Goal: Find specific page/section: Find specific page/section

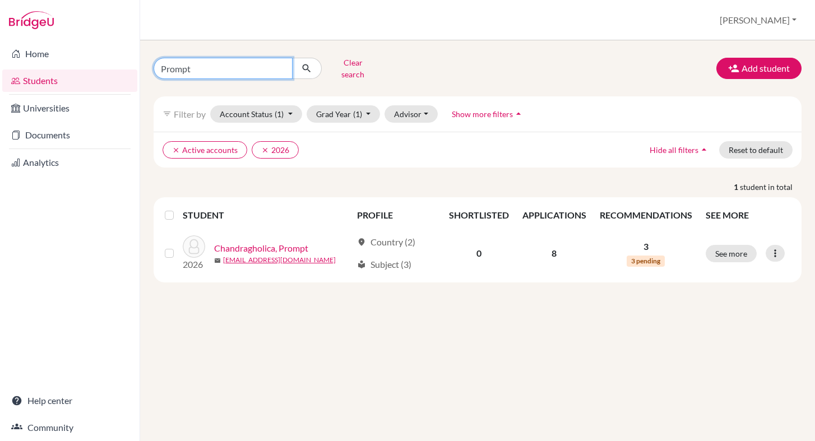
click at [221, 63] on input "Prompt" at bounding box center [222, 68] width 139 height 21
click at [278, 64] on input "Prompt" at bounding box center [222, 68] width 139 height 21
type input "[PERSON_NAME]"
click button "submit" at bounding box center [307, 68] width 30 height 21
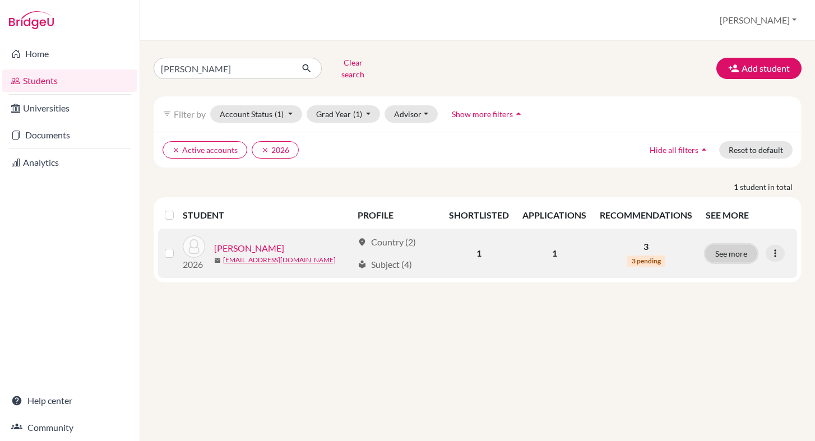
click at [727, 245] on button "See more" at bounding box center [730, 253] width 51 height 17
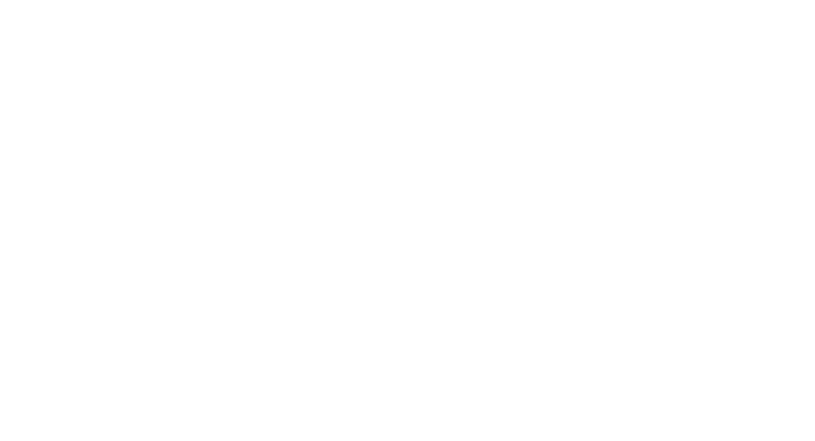
scroll to position [201, 0]
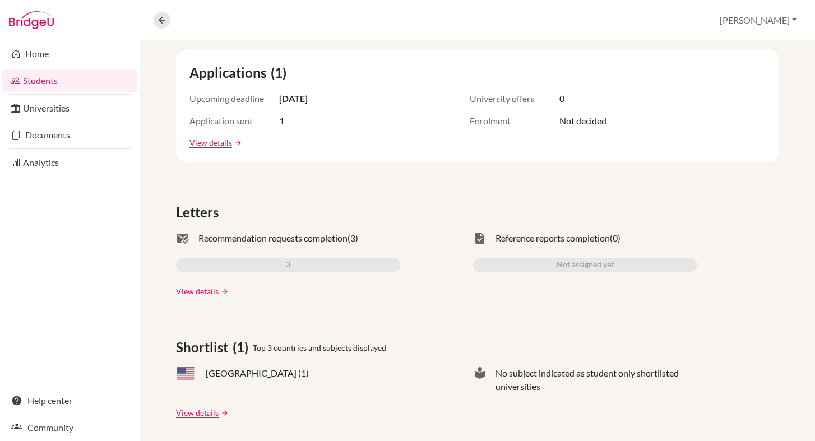
click at [194, 291] on link "View details" at bounding box center [197, 291] width 43 height 12
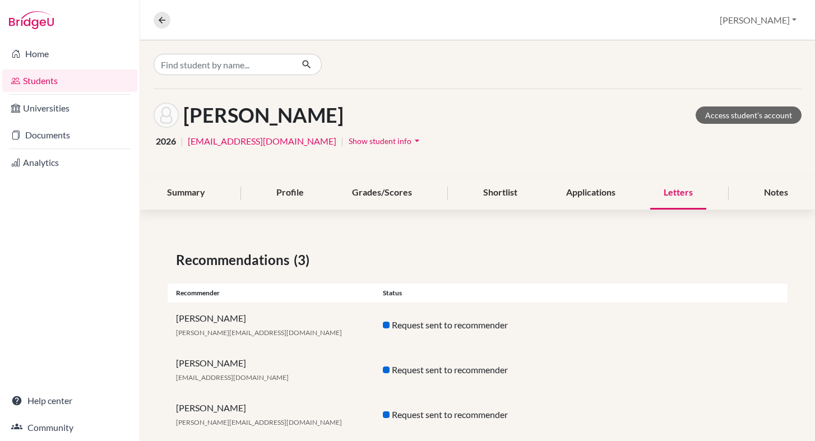
scroll to position [23, 0]
